Goal: Task Accomplishment & Management: Use online tool/utility

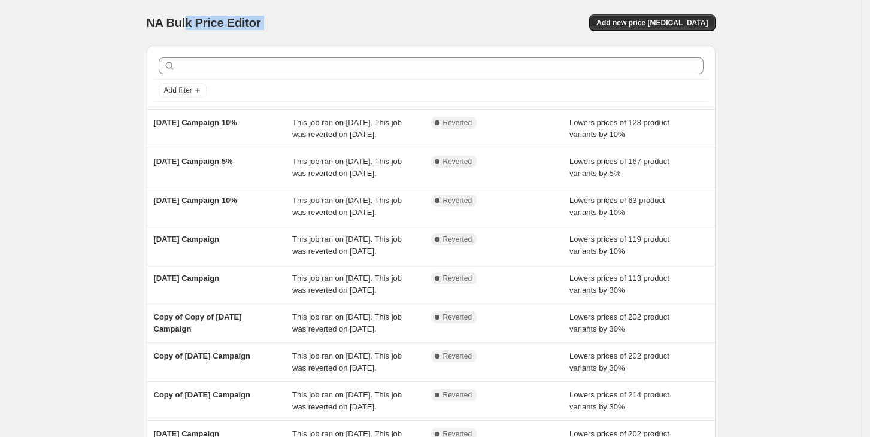
drag, startPoint x: 188, startPoint y: 44, endPoint x: 330, endPoint y: 50, distance: 142.6
click at [330, 50] on div "NA Bulk Price Editor. This page is ready NA Bulk Price Editor Add new price cha…" at bounding box center [430, 308] width 597 height 616
click at [330, 50] on div "Add filter" at bounding box center [431, 76] width 569 height 63
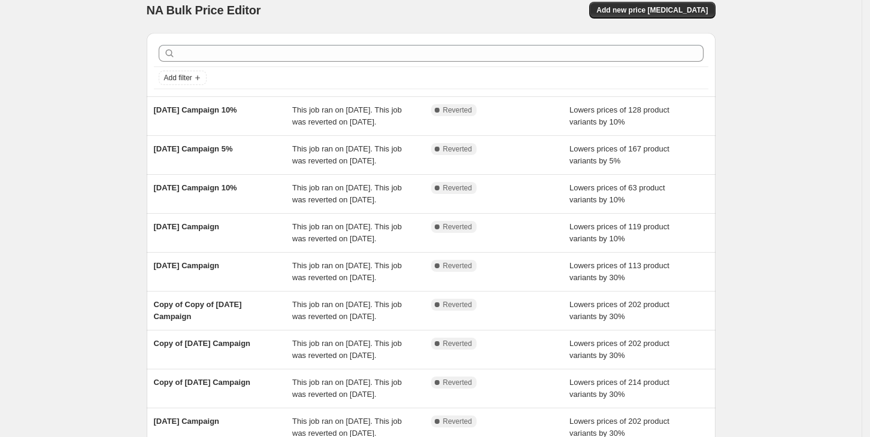
click at [806, 230] on div "NA Bulk Price Editor. This page is ready NA Bulk Price Editor Add new price cha…" at bounding box center [430, 295] width 861 height 616
click at [782, 251] on div "NA Bulk Price Editor. This page is ready NA Bulk Price Editor Add new price cha…" at bounding box center [430, 295] width 861 height 616
drag, startPoint x: 816, startPoint y: 202, endPoint x: 818, endPoint y: 196, distance: 6.2
click at [816, 202] on div "NA Bulk Price Editor. This page is ready NA Bulk Price Editor Add new price cha…" at bounding box center [430, 295] width 861 height 616
click at [471, 13] on div "Add new price [MEDICAL_DATA]" at bounding box center [572, 10] width 285 height 17
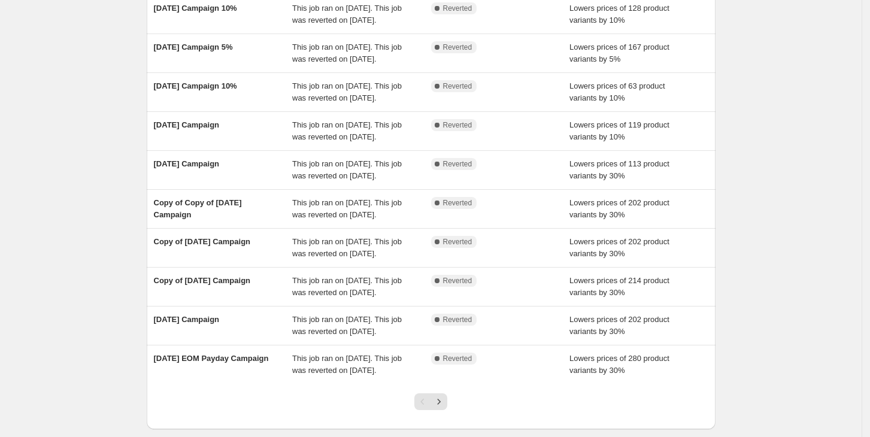
scroll to position [139, 0]
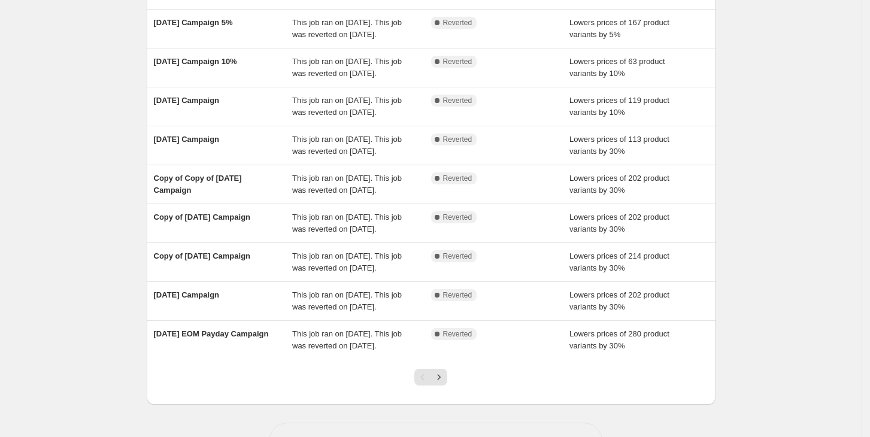
click at [792, 266] on div "NA Bulk Price Editor. This page is ready NA Bulk Price Editor Add new price cha…" at bounding box center [430, 169] width 861 height 616
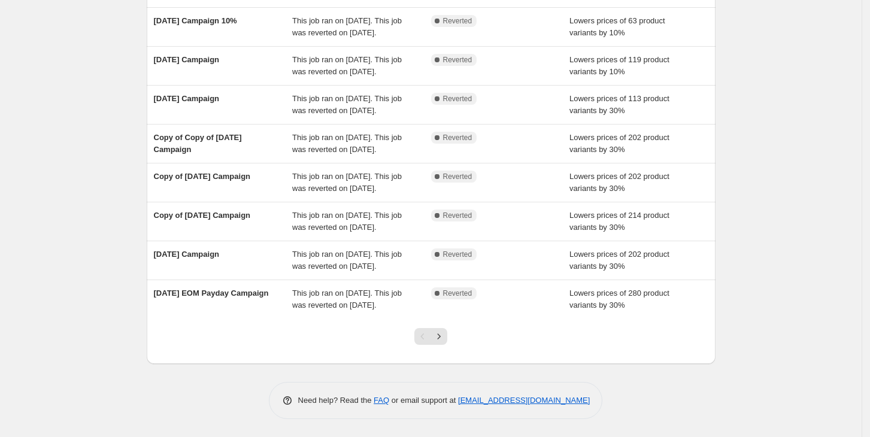
scroll to position [0, 0]
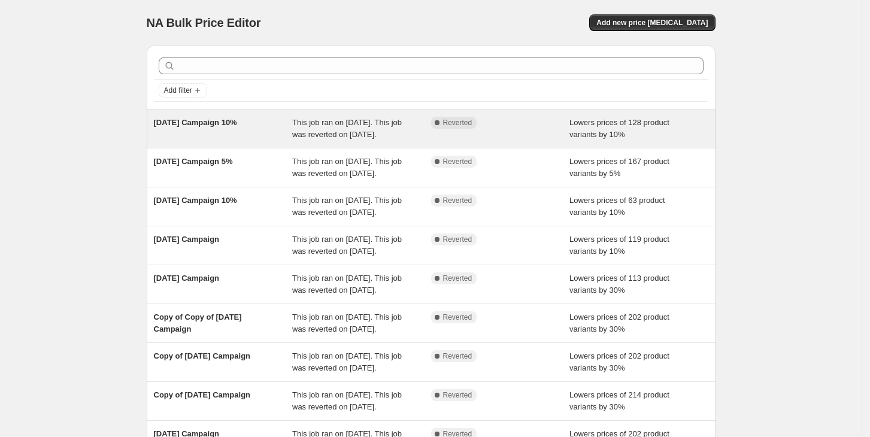
click at [332, 118] on span "This job ran on [DATE]. This job was reverted on [DATE]." at bounding box center [347, 128] width 110 height 21
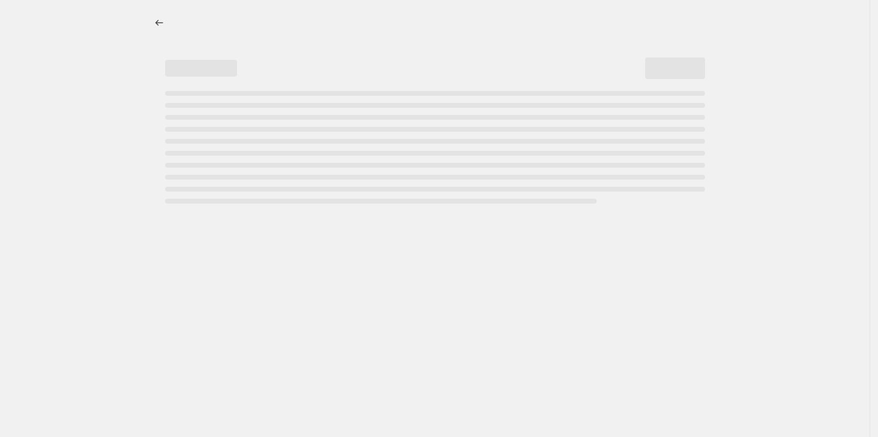
select select "percentage"
select select "no_change"
select select "collection"
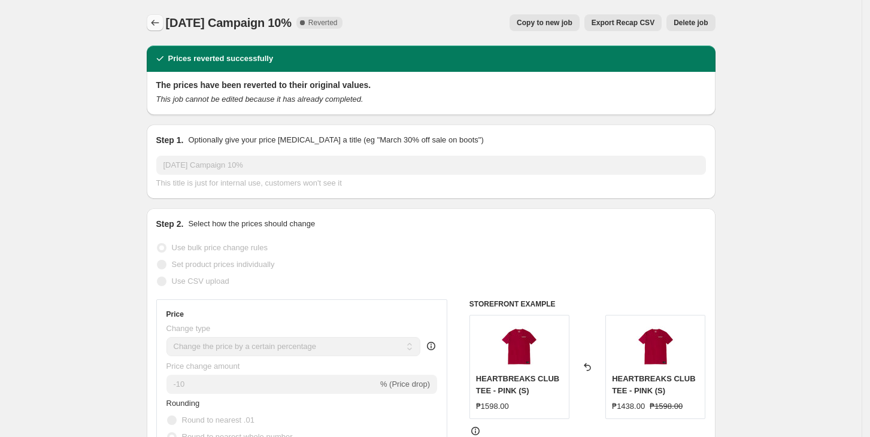
click at [160, 20] on icon "Price change jobs" at bounding box center [155, 23] width 12 height 12
